Goal: Information Seeking & Learning: Find specific fact

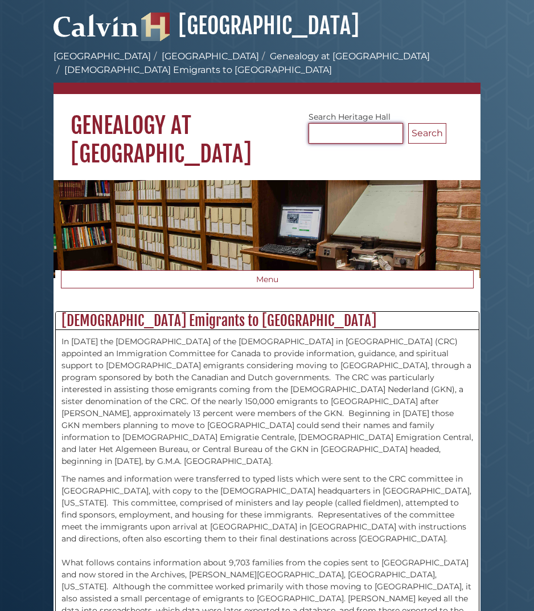
click at [323, 131] on input "Search [GEOGRAPHIC_DATA]" at bounding box center [356, 133] width 95 height 21
click at [356, 139] on input "Search [GEOGRAPHIC_DATA]" at bounding box center [356, 133] width 95 height 21
type input "******"
click at [435, 136] on button "Search" at bounding box center [428, 133] width 38 height 21
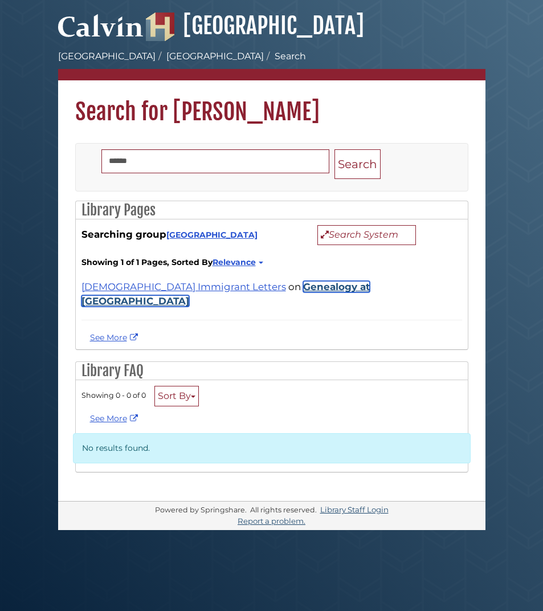
click at [243, 285] on link "Genealogy at [GEOGRAPHIC_DATA]" at bounding box center [225, 294] width 288 height 26
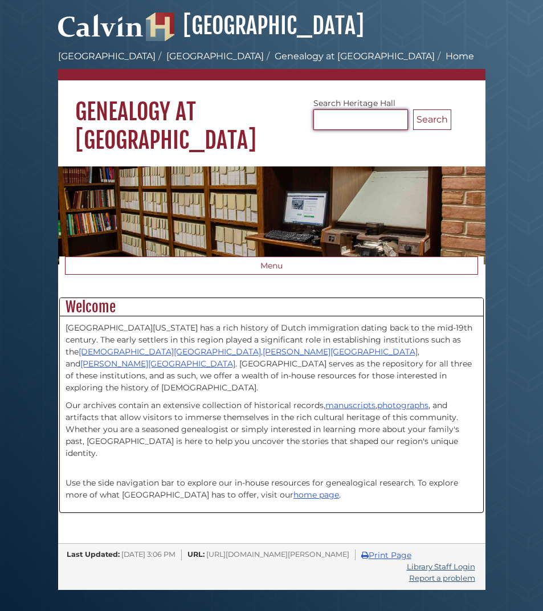
click at [350, 117] on input "Search [GEOGRAPHIC_DATA]" at bounding box center [360, 119] width 95 height 21
type input "******"
click at [422, 120] on button "Search" at bounding box center [432, 119] width 38 height 21
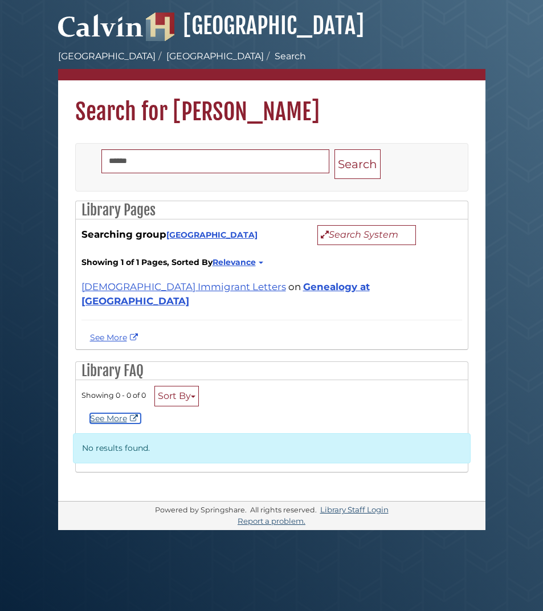
click at [120, 413] on link "See More" at bounding box center [115, 418] width 51 height 10
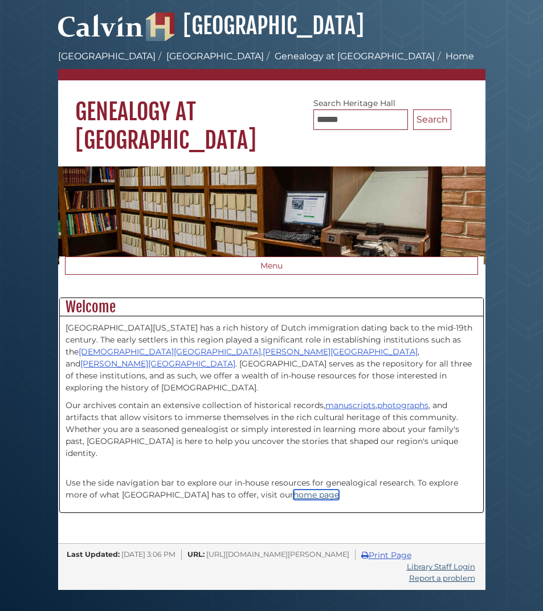
click at [293, 489] on link "home page" at bounding box center [316, 494] width 46 height 10
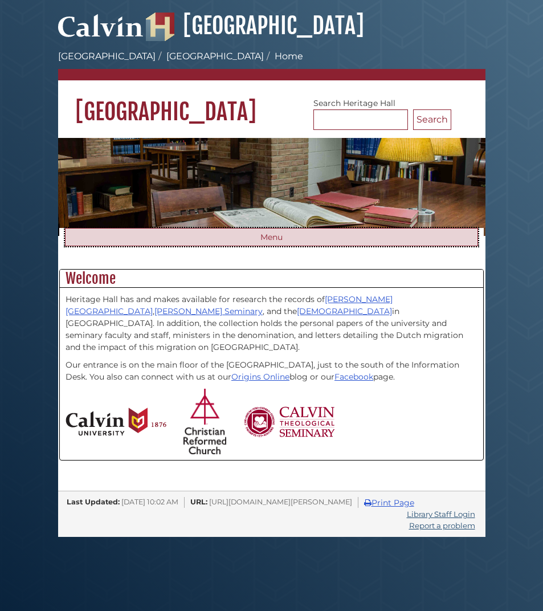
click at [273, 246] on button "Menu" at bounding box center [271, 237] width 413 height 18
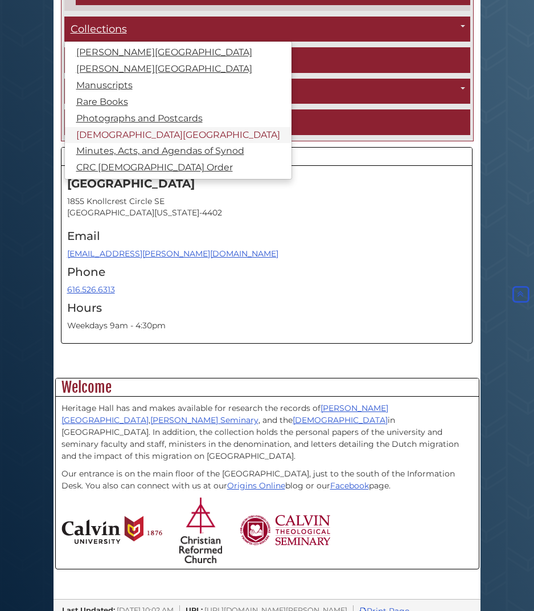
scroll to position [303, 0]
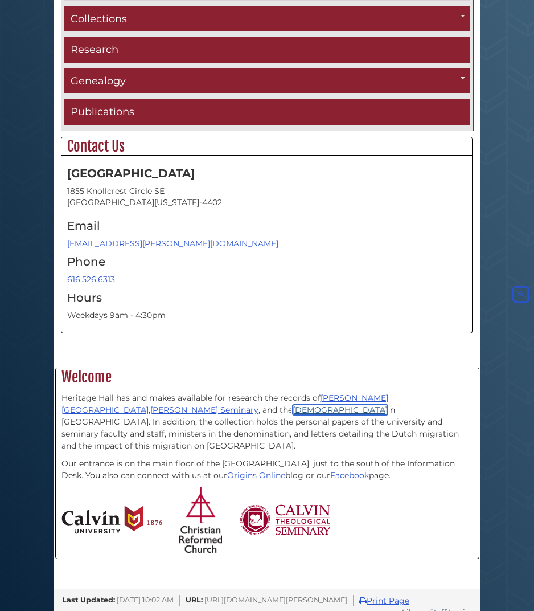
click at [293, 407] on link "[DEMOGRAPHIC_DATA]" at bounding box center [340, 410] width 95 height 10
